Goal: Task Accomplishment & Management: Manage account settings

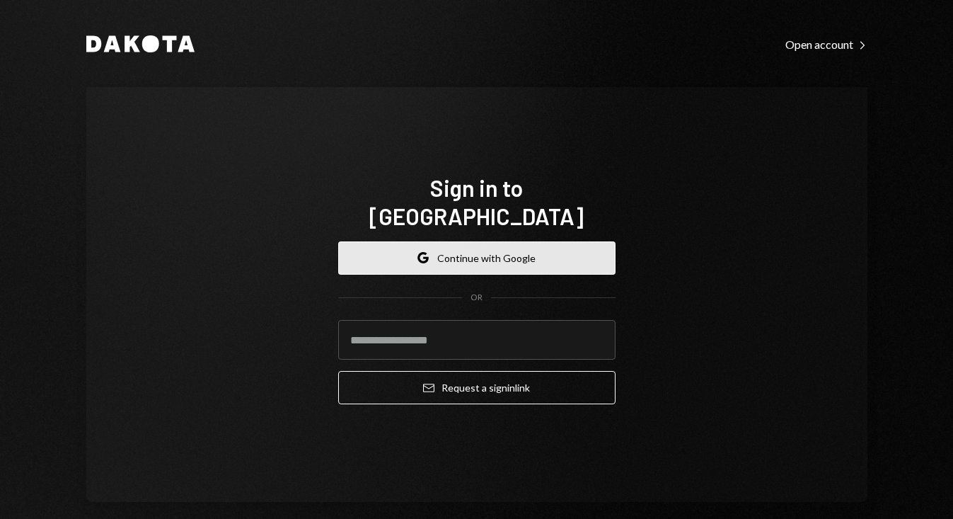
click at [458, 241] on button "Google Continue with Google" at bounding box center [476, 257] width 277 height 33
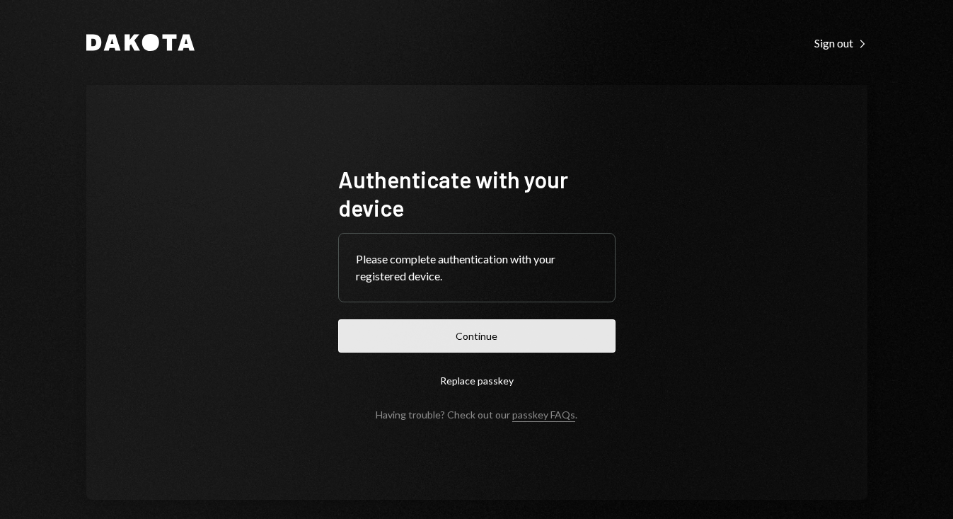
click at [475, 336] on button "Continue" at bounding box center [476, 335] width 277 height 33
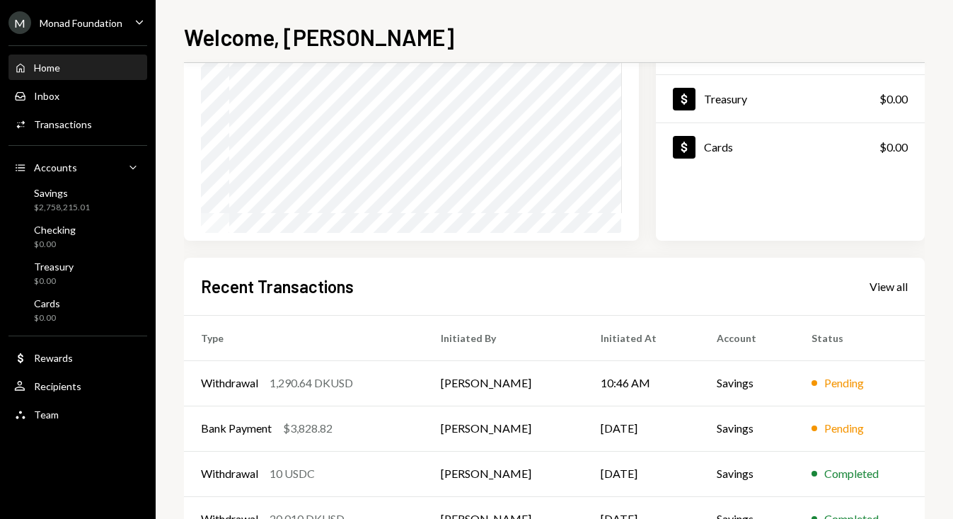
scroll to position [183, 0]
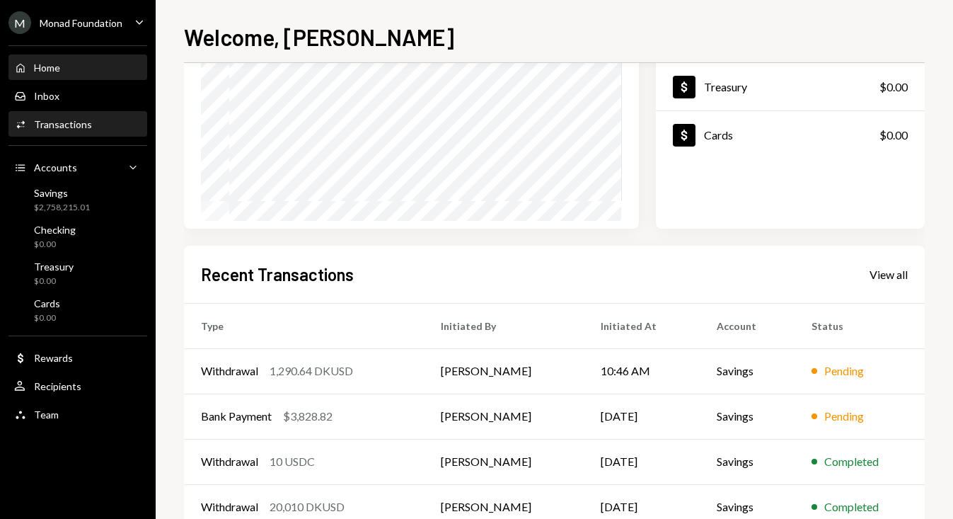
click at [81, 120] on div "Transactions" at bounding box center [63, 124] width 58 height 12
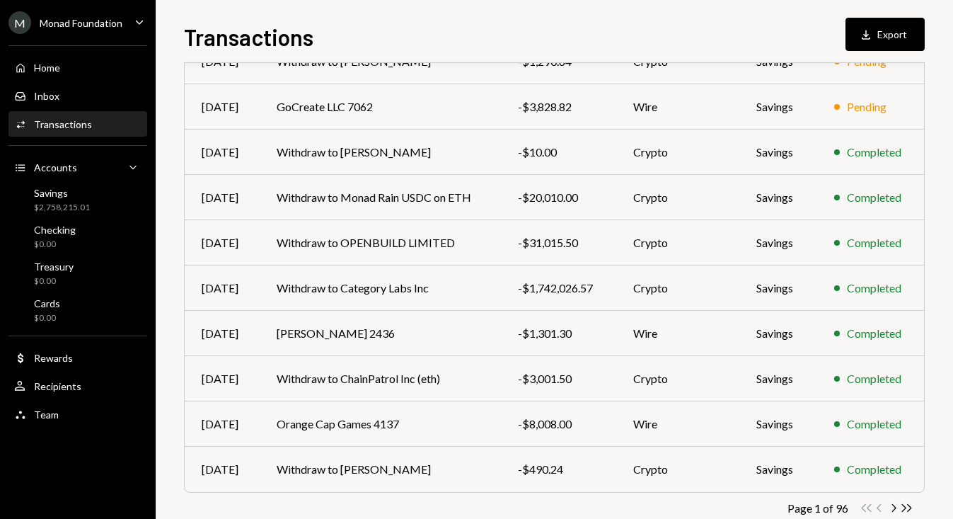
scroll to position [220, 0]
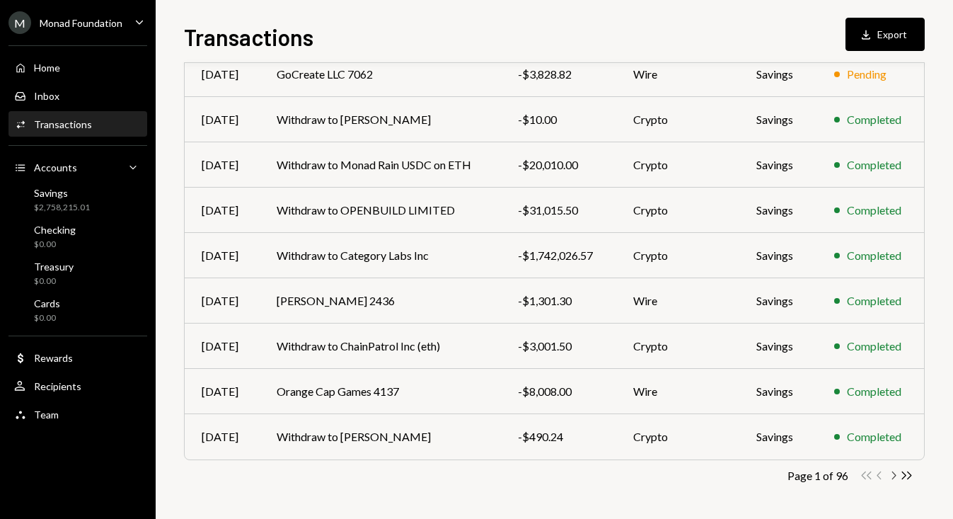
click at [893, 474] on icon "Chevron Right" at bounding box center [893, 475] width 13 height 13
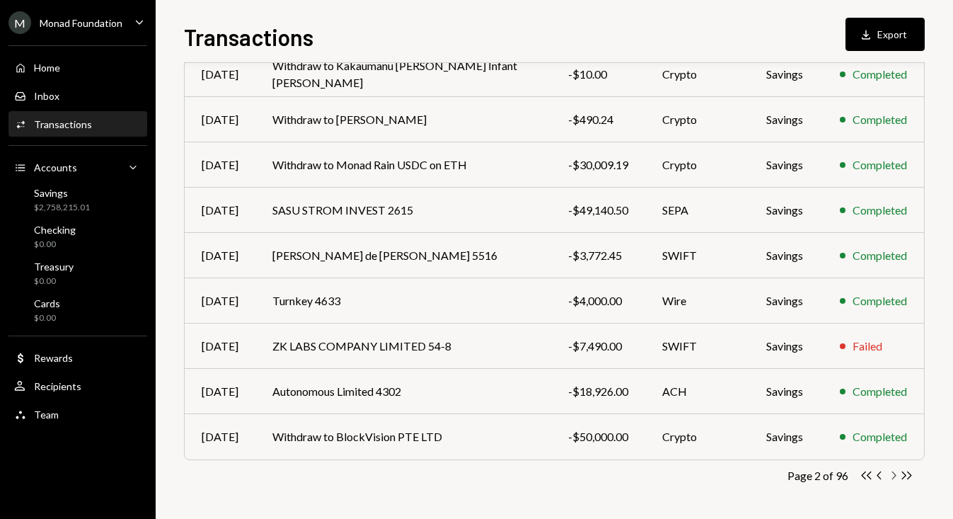
click at [892, 475] on icon "Chevron Right" at bounding box center [893, 475] width 13 height 13
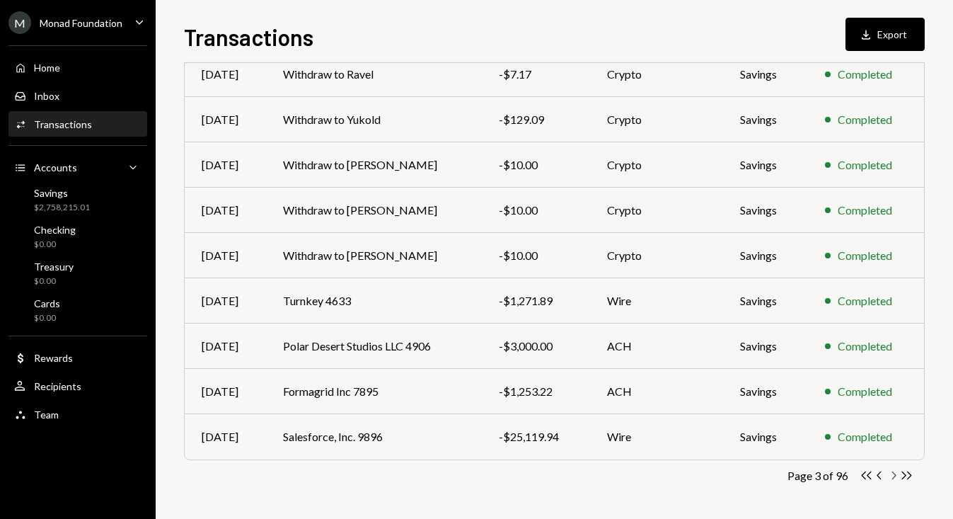
click at [893, 475] on icon "Chevron Right" at bounding box center [893, 475] width 13 height 13
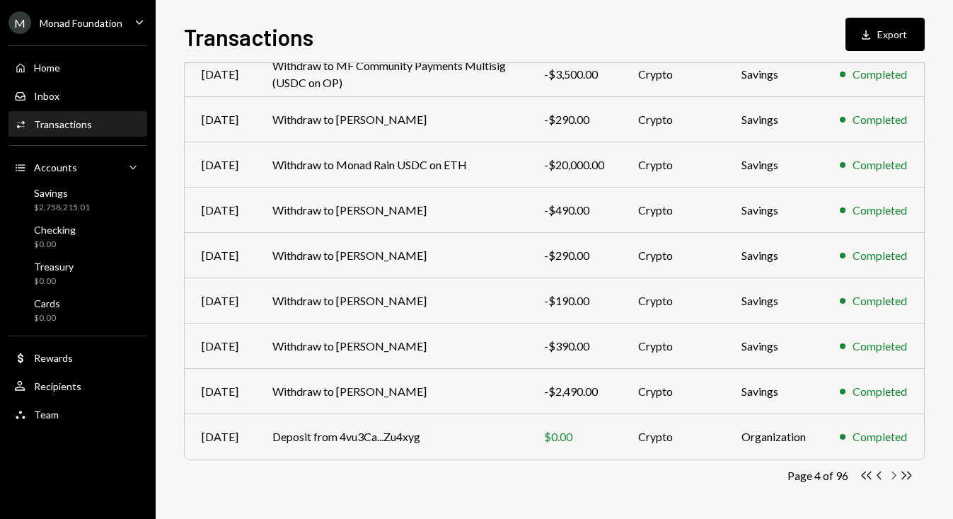
click at [895, 474] on icon "Chevron Right" at bounding box center [893, 475] width 13 height 13
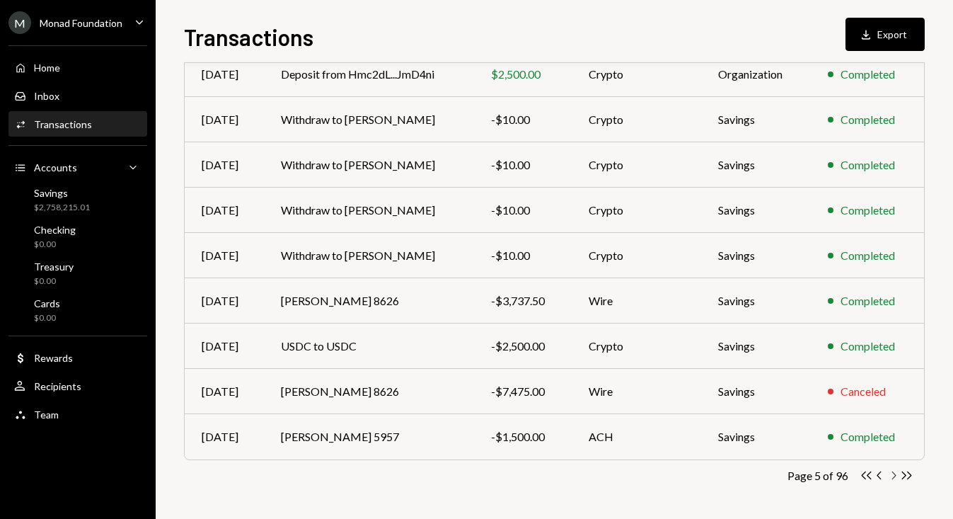
click at [895, 474] on icon "button" at bounding box center [895, 475] width 4 height 8
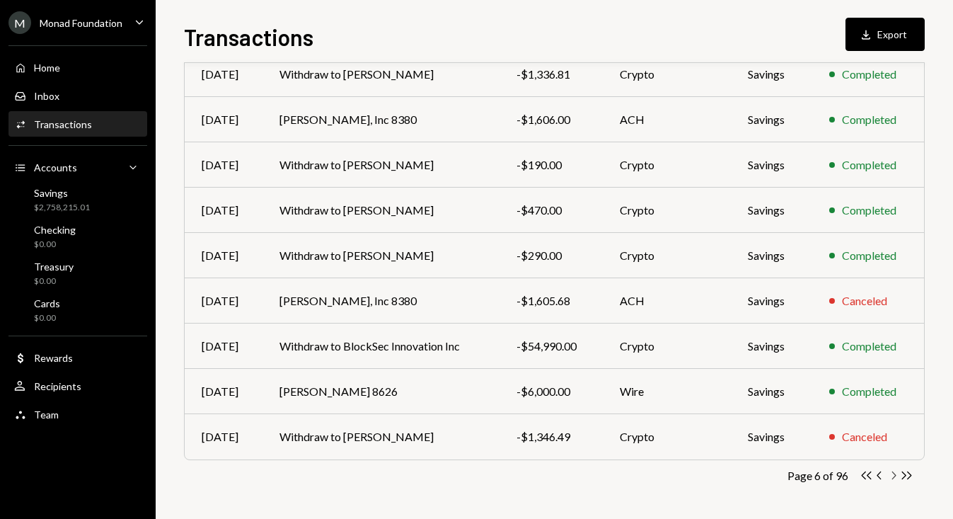
click at [895, 474] on icon "Chevron Right" at bounding box center [893, 475] width 13 height 13
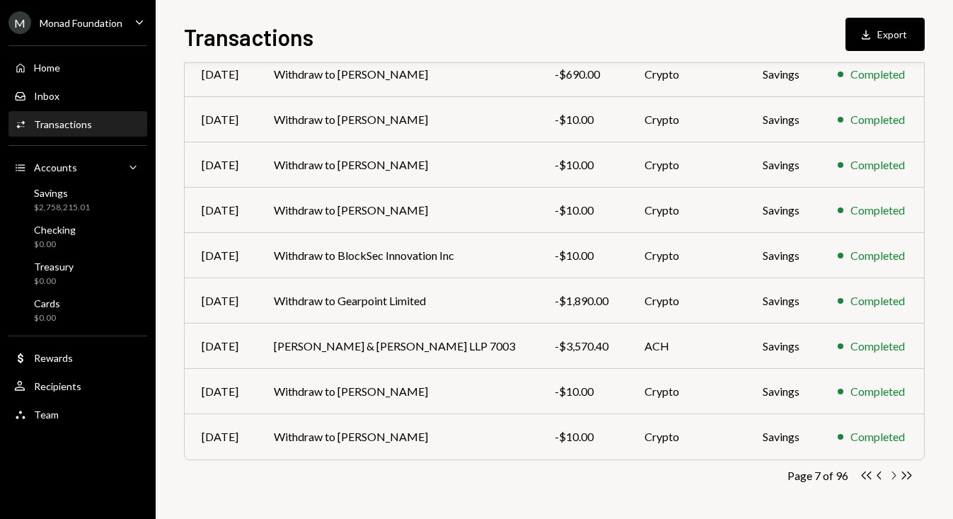
click at [892, 476] on icon "Chevron Right" at bounding box center [893, 475] width 13 height 13
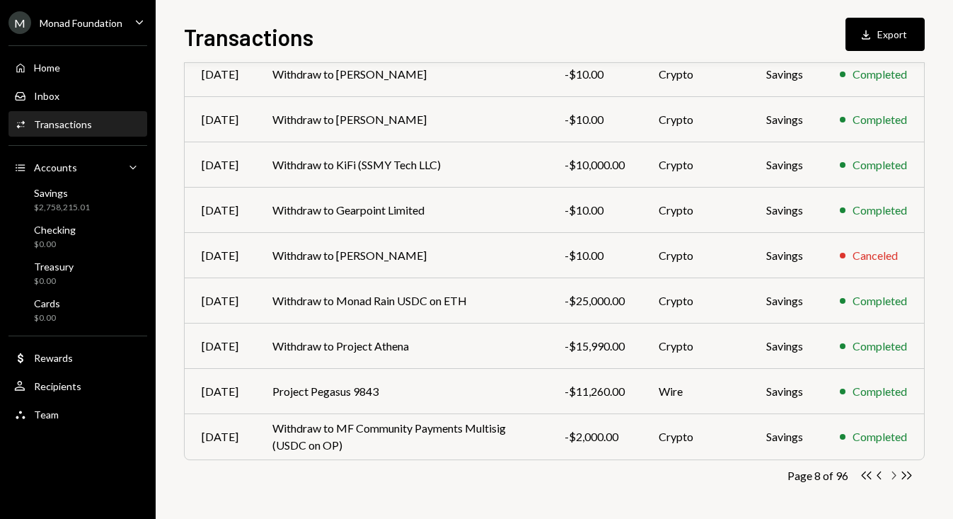
click at [896, 472] on icon "Chevron Right" at bounding box center [893, 475] width 13 height 13
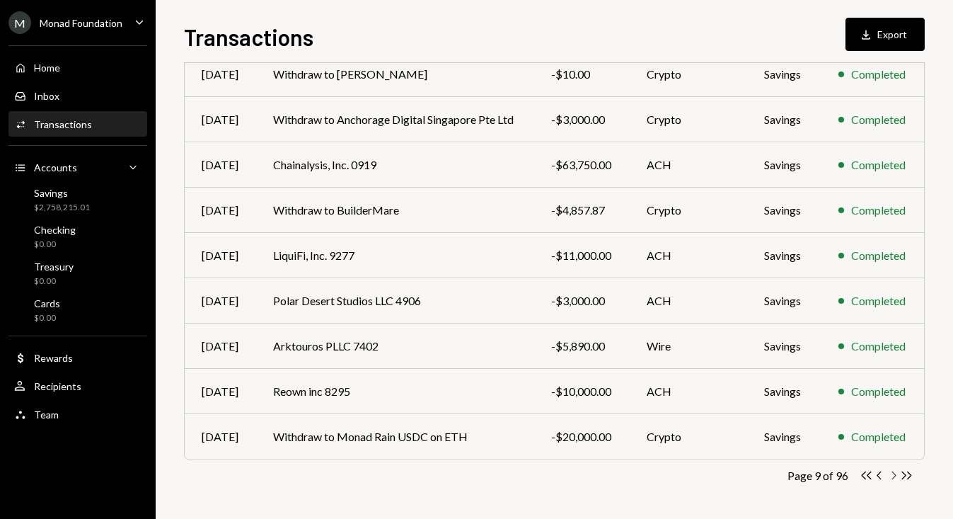
click at [896, 472] on icon "Chevron Right" at bounding box center [893, 475] width 13 height 13
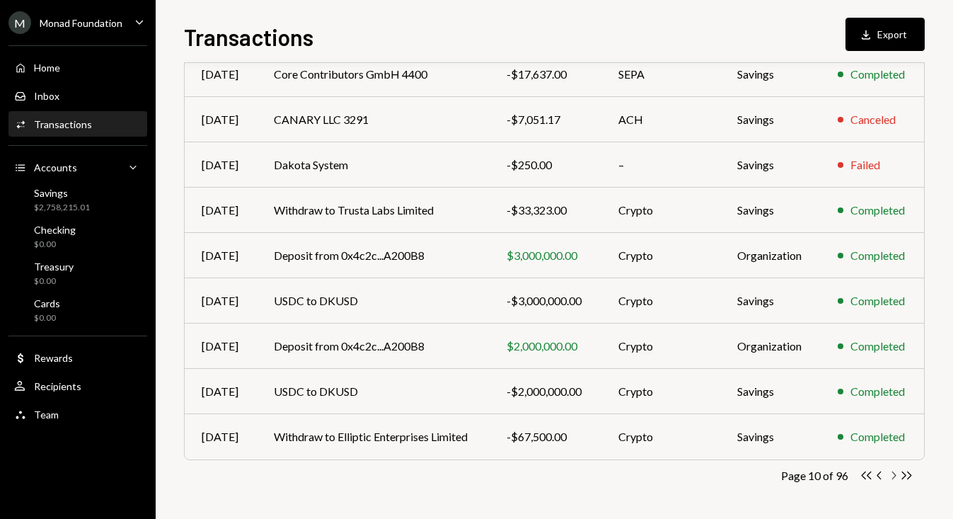
click at [892, 474] on icon "Chevron Right" at bounding box center [893, 475] width 13 height 13
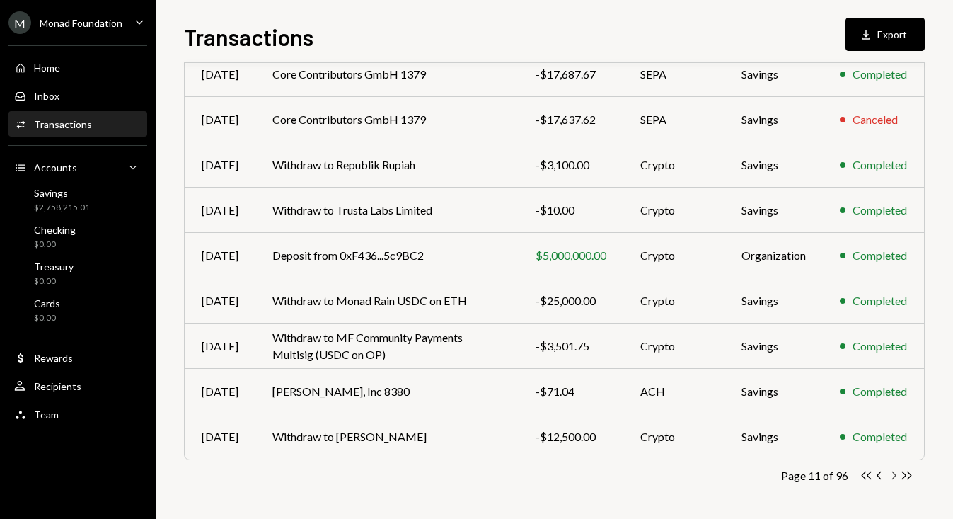
click at [893, 478] on icon "button" at bounding box center [895, 475] width 4 height 8
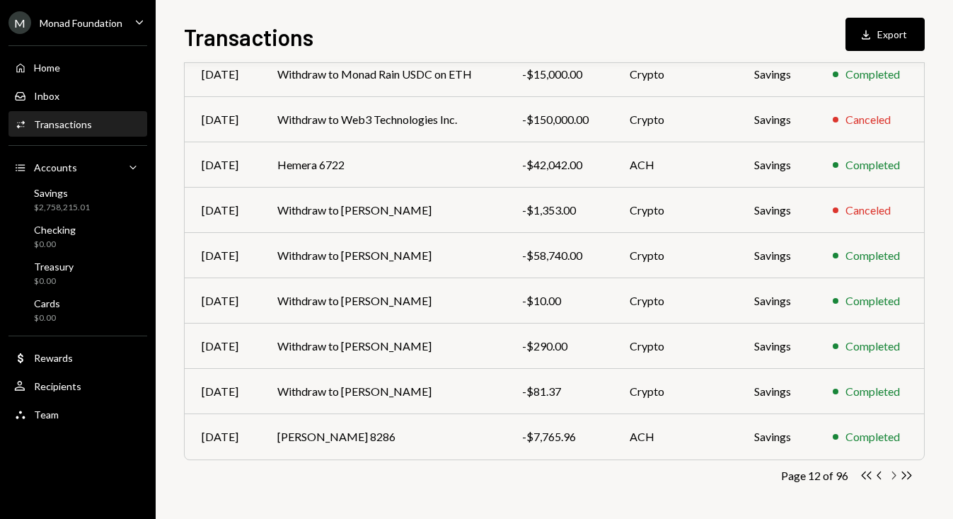
click at [892, 475] on icon "Chevron Right" at bounding box center [893, 475] width 13 height 13
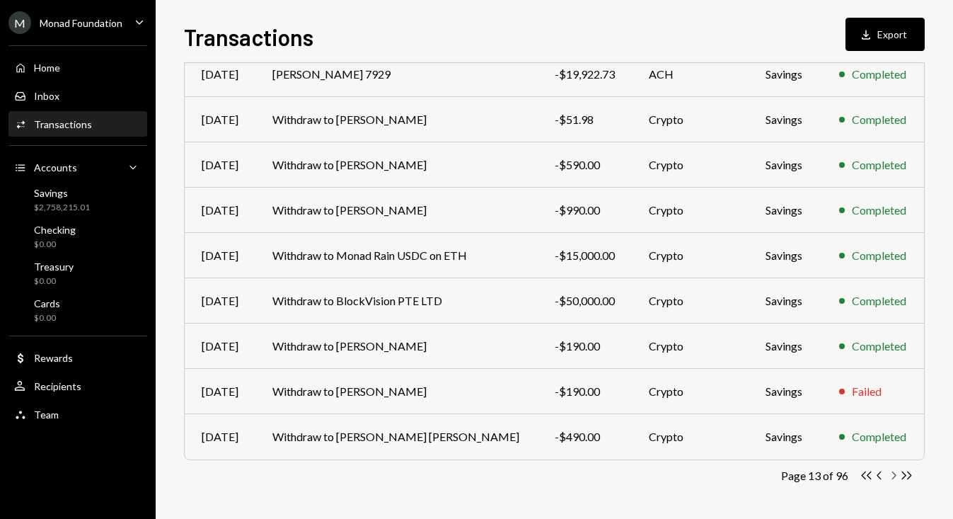
click at [893, 477] on icon "button" at bounding box center [895, 475] width 4 height 8
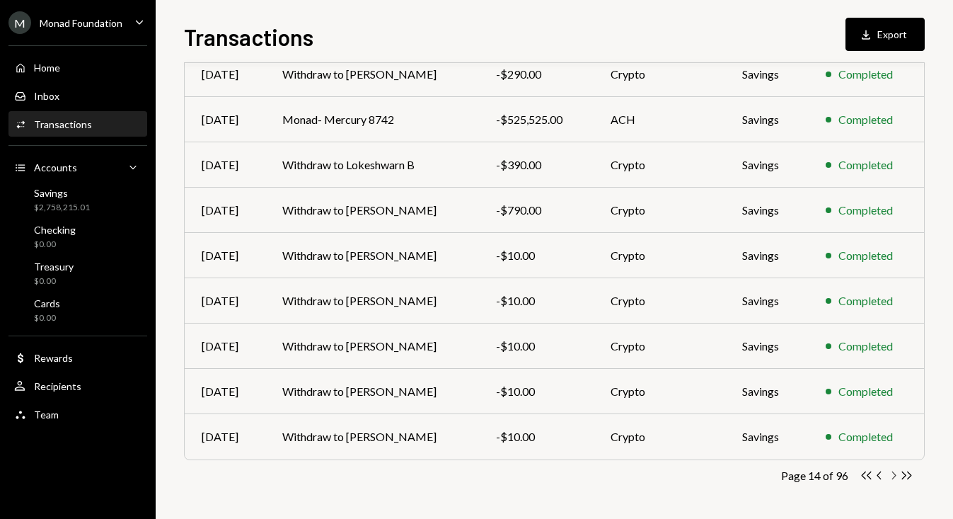
click at [893, 475] on icon "Chevron Right" at bounding box center [893, 475] width 13 height 13
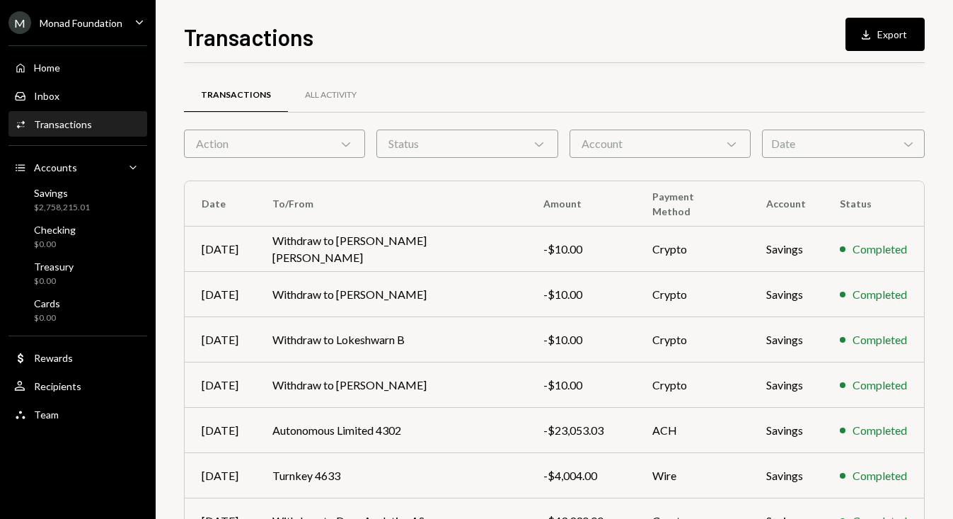
scroll to position [0, 0]
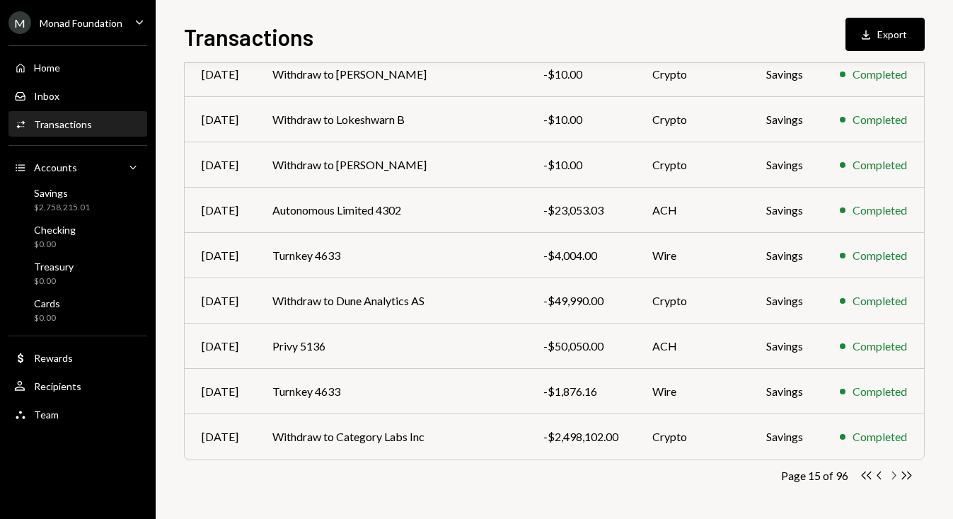
click at [894, 478] on icon "Chevron Right" at bounding box center [893, 475] width 13 height 13
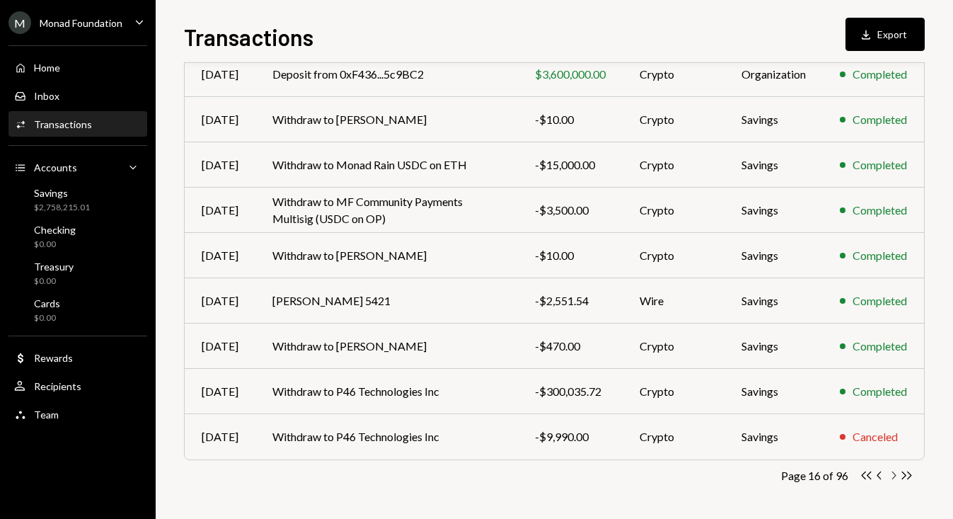
click at [892, 471] on icon "Chevron Right" at bounding box center [893, 475] width 13 height 13
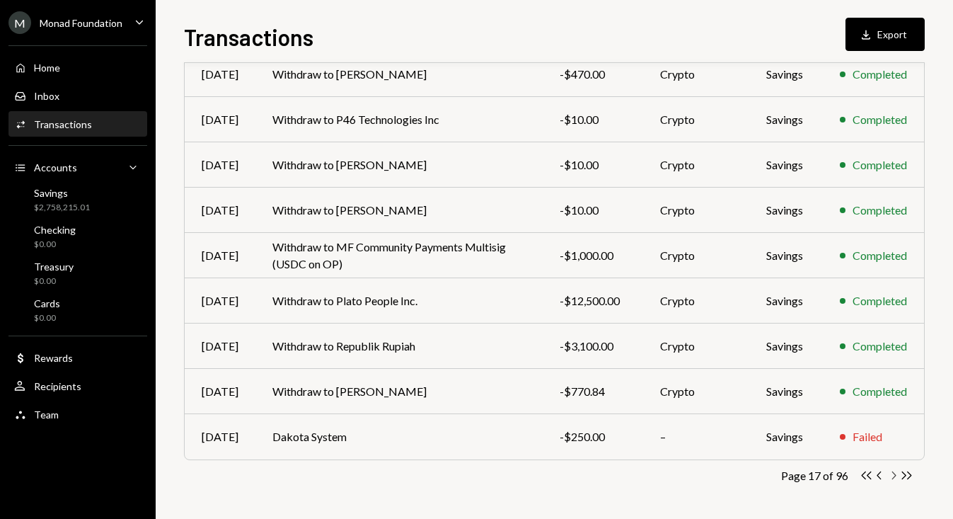
click at [894, 472] on icon "button" at bounding box center [895, 475] width 4 height 8
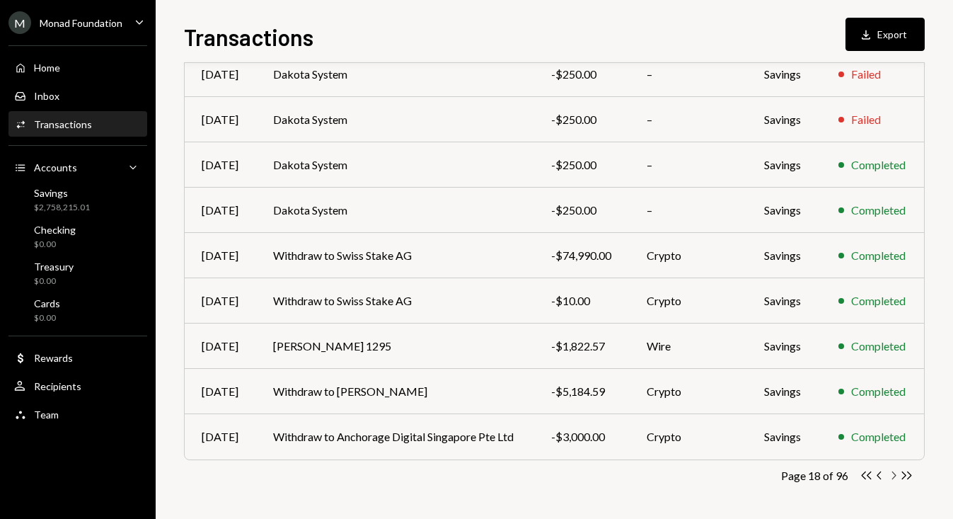
click at [895, 471] on icon "Chevron Right" at bounding box center [893, 475] width 13 height 13
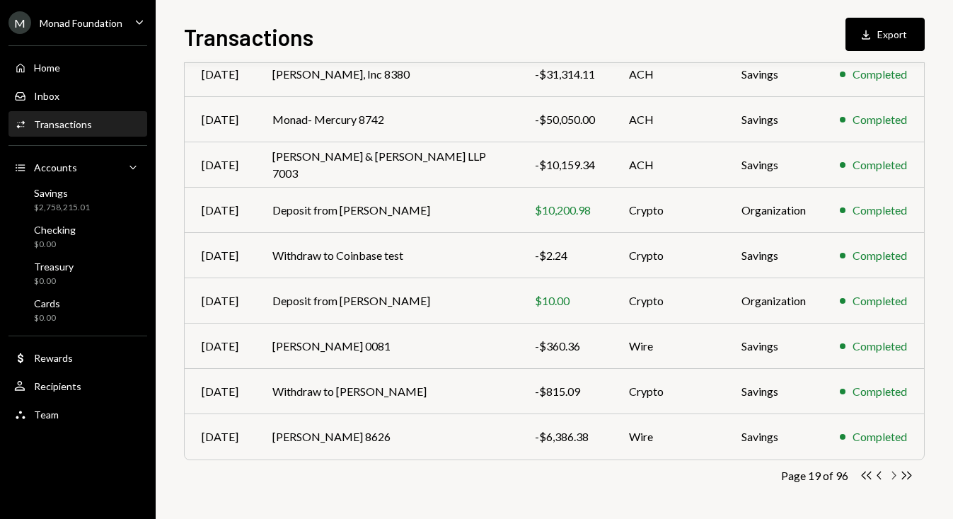
click at [890, 476] on icon "Chevron Right" at bounding box center [893, 475] width 13 height 13
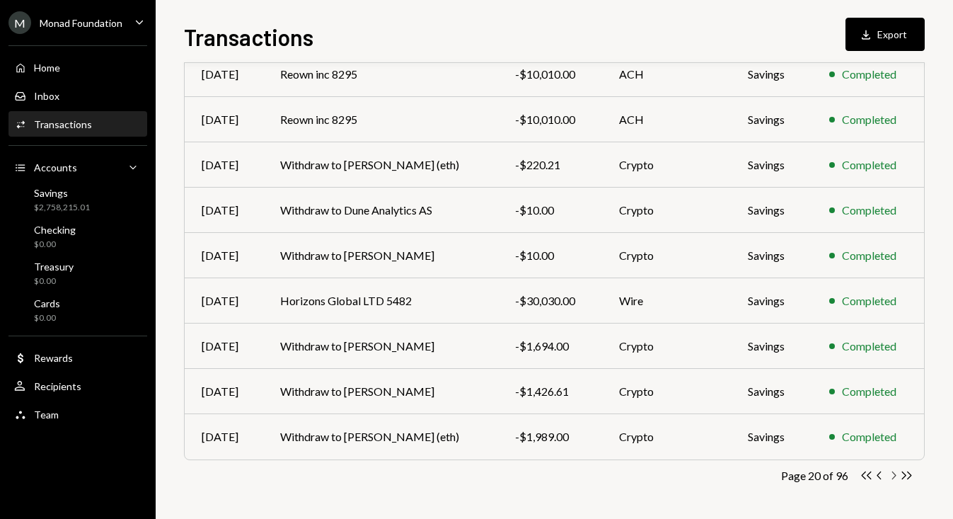
click at [894, 475] on icon "Chevron Right" at bounding box center [893, 475] width 13 height 13
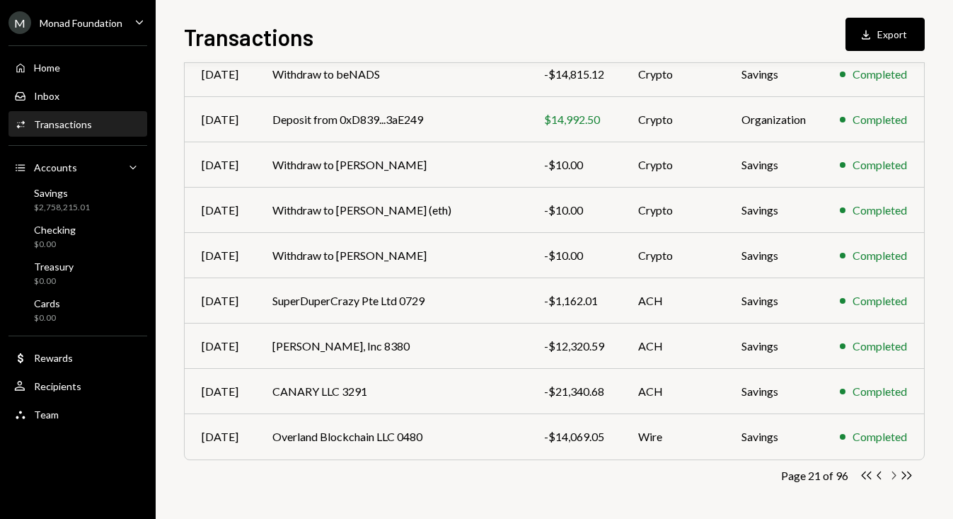
click at [892, 474] on icon "Chevron Right" at bounding box center [893, 475] width 13 height 13
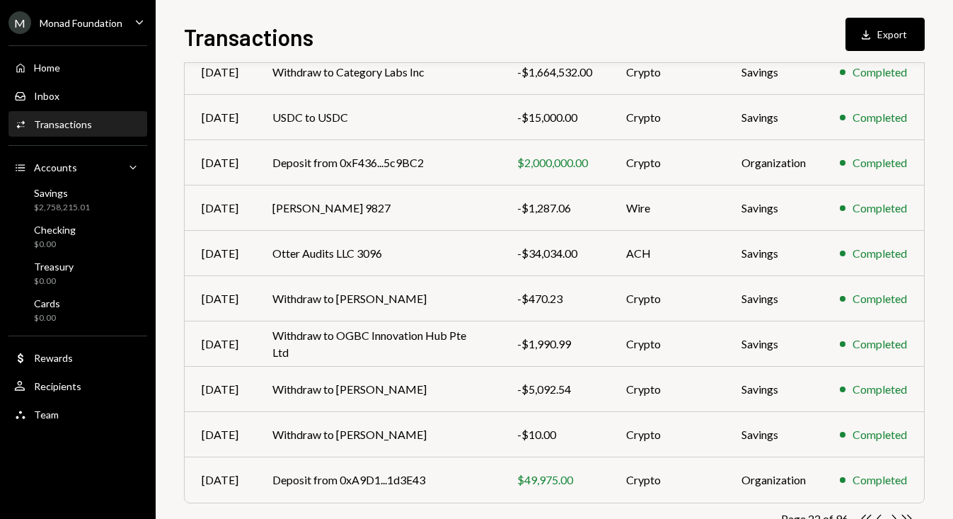
scroll to position [220, 0]
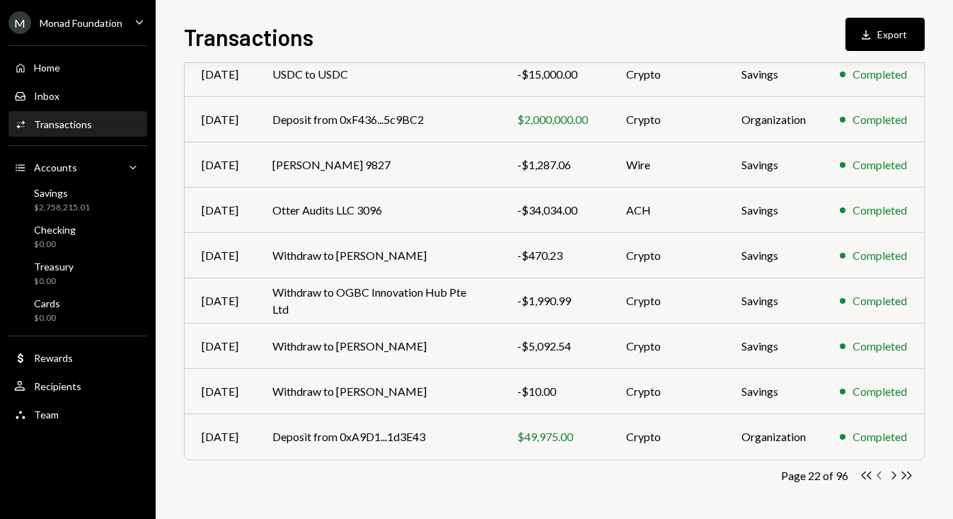
click at [882, 475] on icon "Chevron Left" at bounding box center [880, 475] width 13 height 13
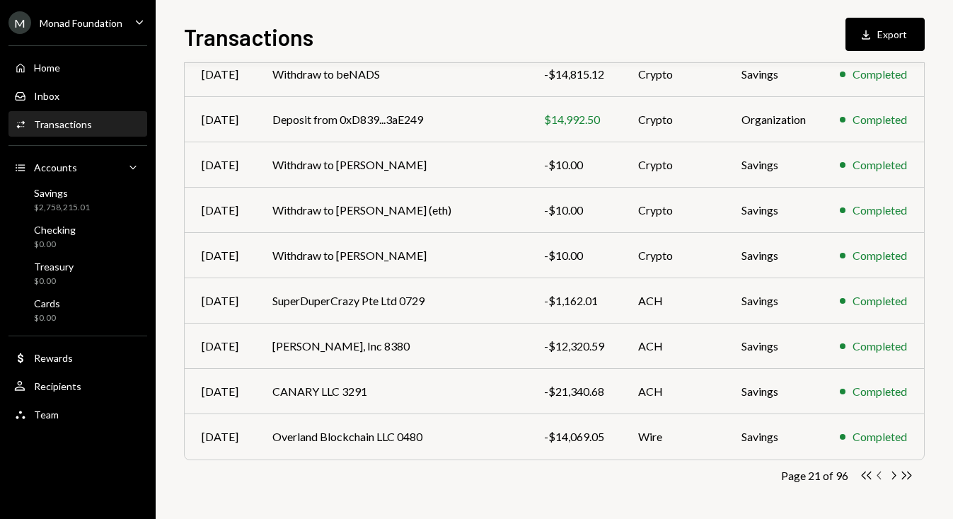
click at [879, 476] on icon "button" at bounding box center [879, 475] width 4 height 8
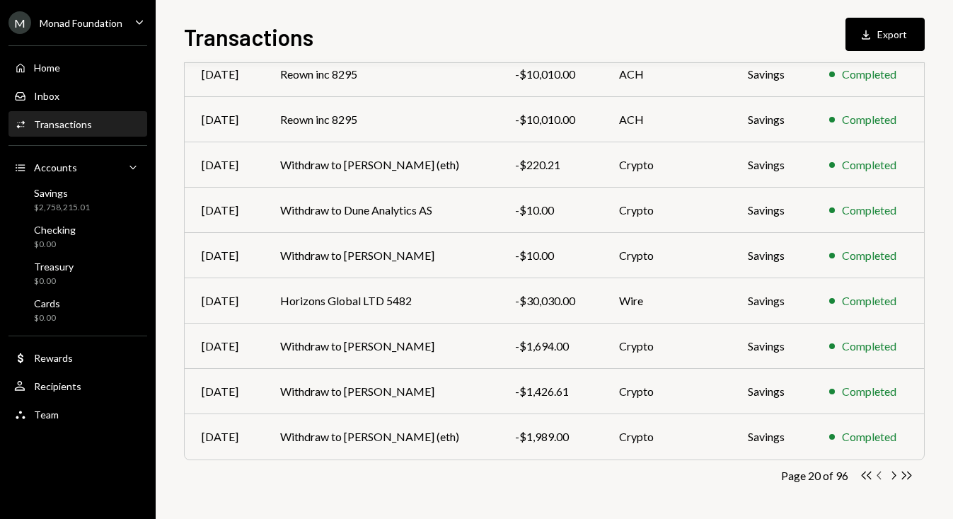
click at [879, 476] on icon "button" at bounding box center [879, 475] width 4 height 8
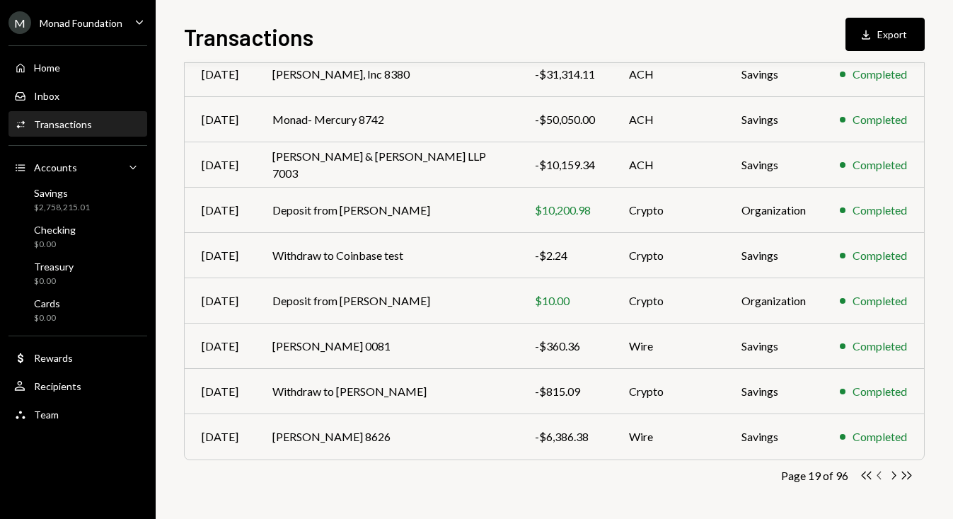
click at [881, 474] on icon "Chevron Left" at bounding box center [880, 475] width 13 height 13
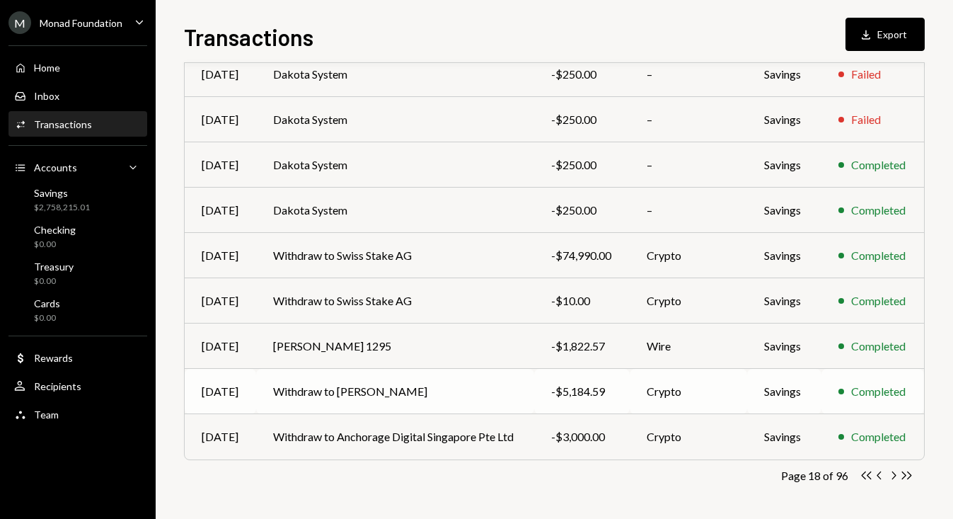
scroll to position [219, 0]
